Goal: Browse casually

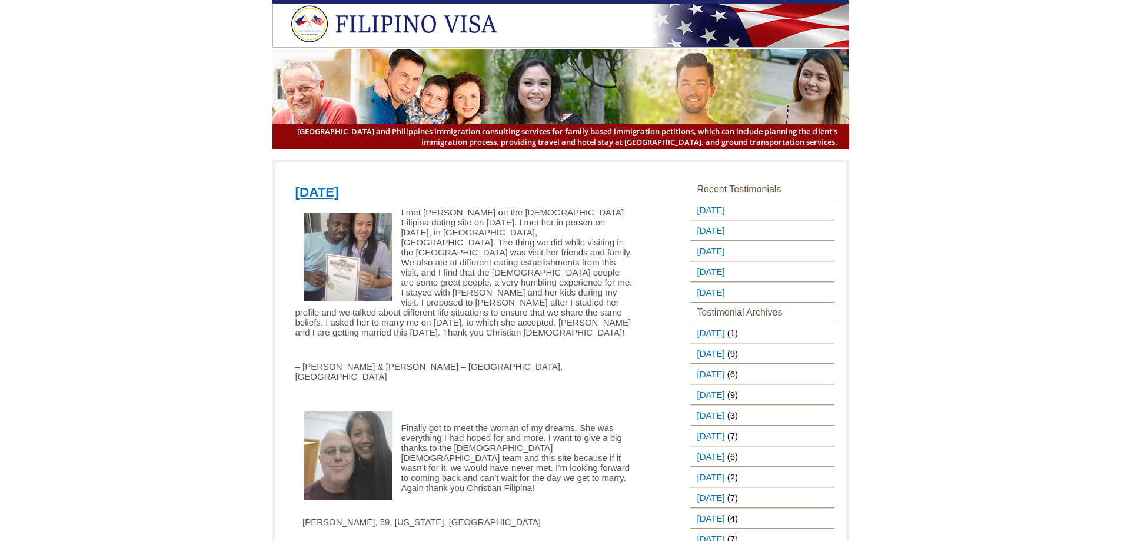
click at [342, 447] on img at bounding box center [348, 455] width 88 height 88
click at [354, 264] on img at bounding box center [348, 257] width 88 height 88
